Goal: Task Accomplishment & Management: Complete application form

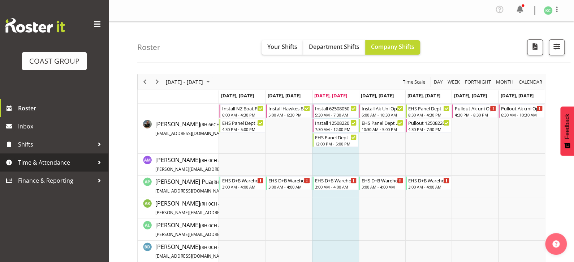
click at [81, 164] on span "Time & Attendance" at bounding box center [56, 162] width 76 height 11
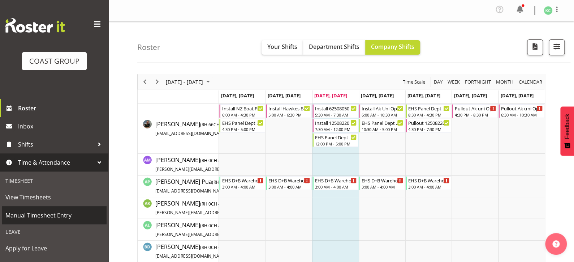
click at [62, 208] on link "Manual Timesheet Entry" at bounding box center [54, 215] width 105 height 18
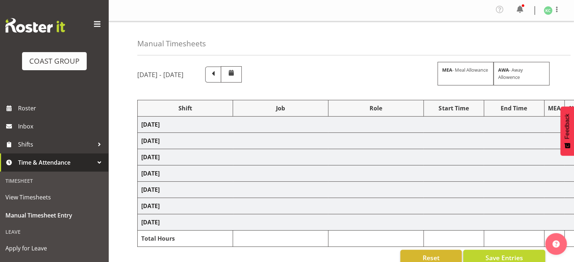
select select
select select "69"
select select
select select "69"
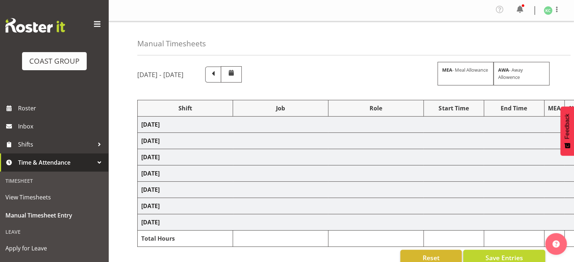
select select
select select "69"
select select
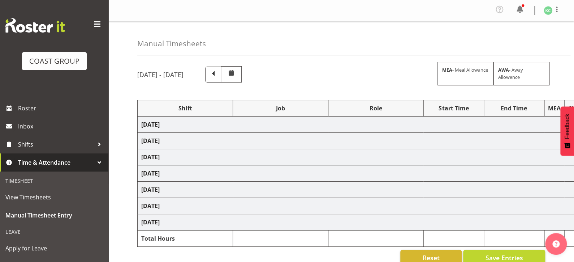
select select "69"
select select
select select "69"
select select
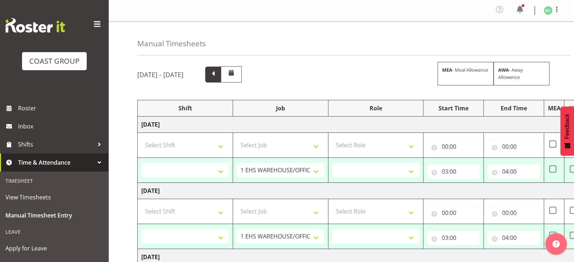
click at [218, 77] on span at bounding box center [213, 73] width 9 height 9
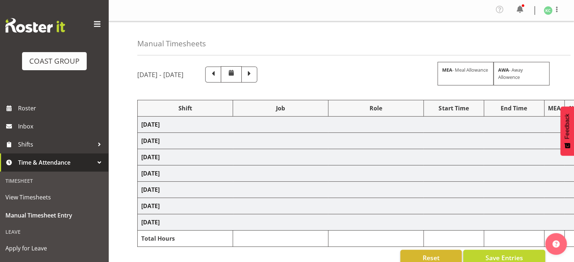
select select "16481"
select select "1881"
select select "16481"
select select "1881"
select select "16481"
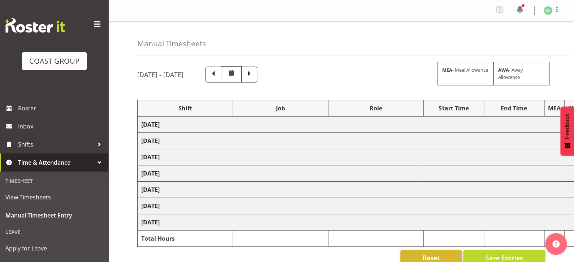
select select "1881"
select select "16481"
select select "1881"
select select "16481"
select select "1881"
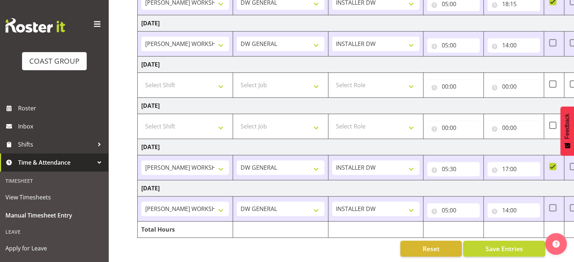
scroll to position [188, 0]
click at [505, 205] on input "14:00" at bounding box center [514, 210] width 53 height 14
click at [535, 222] on select "00 01 02 03 04 05 06 07 08 09 10 11 12 13 14 15 16 17 18 19 20 21 22 23" at bounding box center [537, 229] width 16 height 14
select select "10"
click at [529, 222] on select "00 01 02 03 04 05 06 07 08 09 10 11 12 13 14 15 16 17 18 19 20 21 22 23" at bounding box center [537, 229] width 16 height 14
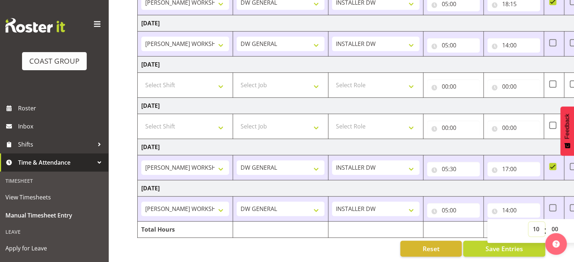
type input "10:00"
click at [515, 204] on input "10:00" at bounding box center [514, 210] width 53 height 14
click at [515, 205] on input "10:00" at bounding box center [514, 210] width 53 height 14
click at [553, 222] on select "00 01 02 03 04 05 06 07 08 09 10 11 12 13 14 15 16 17 18 19 20 21 22 23 24 25 2…" at bounding box center [556, 229] width 16 height 14
select select "30"
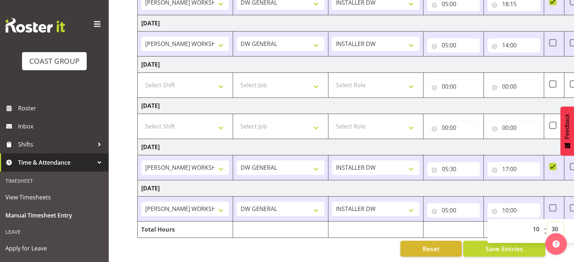
click at [548, 222] on select "00 01 02 03 04 05 06 07 08 09 10 11 12 13 14 15 16 17 18 19 20 21 22 23 24 25 2…" at bounding box center [556, 229] width 16 height 14
type input "10:30"
click at [481, 241] on button "Save Entries" at bounding box center [504, 248] width 82 height 16
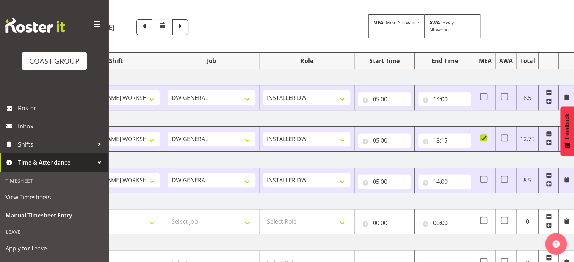
scroll to position [0, 0]
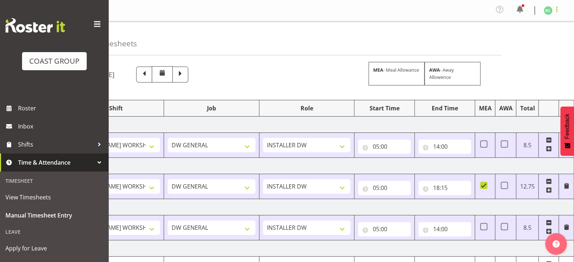
click at [556, 11] on span at bounding box center [557, 9] width 9 height 9
click at [544, 41] on link "Log Out" at bounding box center [526, 39] width 69 height 13
